Goal: Task Accomplishment & Management: Use online tool/utility

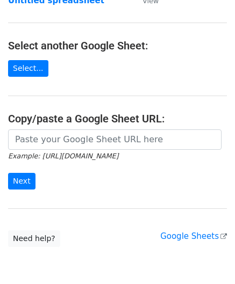
scroll to position [107, 0]
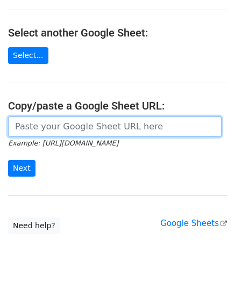
click at [48, 120] on input "url" at bounding box center [114, 127] width 213 height 20
paste input "[URL][DOMAIN_NAME]"
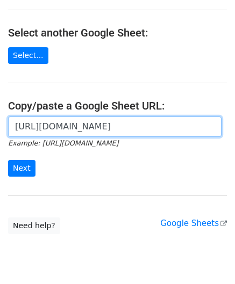
scroll to position [0, 228]
type input "[URL][DOMAIN_NAME]"
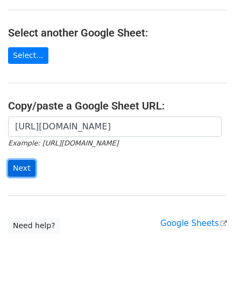
click at [21, 165] on input "Next" at bounding box center [21, 168] width 27 height 17
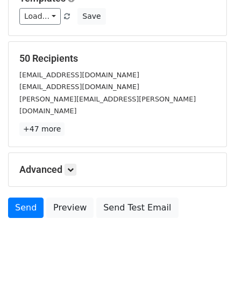
scroll to position [131, 0]
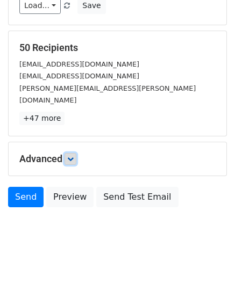
click at [69, 153] on link at bounding box center [70, 159] width 12 height 12
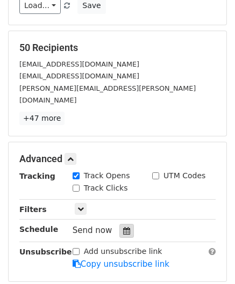
click at [123, 227] on icon at bounding box center [126, 231] width 7 height 8
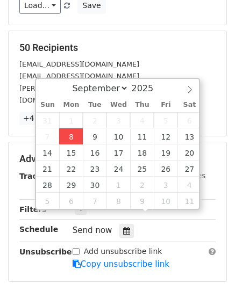
type input "2025-09-08 12:00"
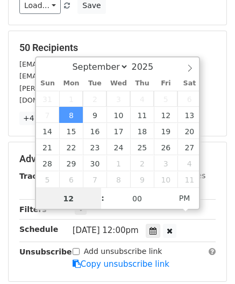
scroll to position [0, 0]
paste input "Hour"
type input "2"
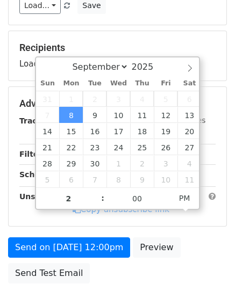
type input "2025-09-08 14:00"
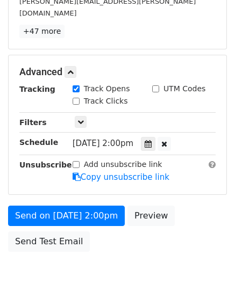
scroll to position [261, 0]
